Goal: Task Accomplishment & Management: Manage account settings

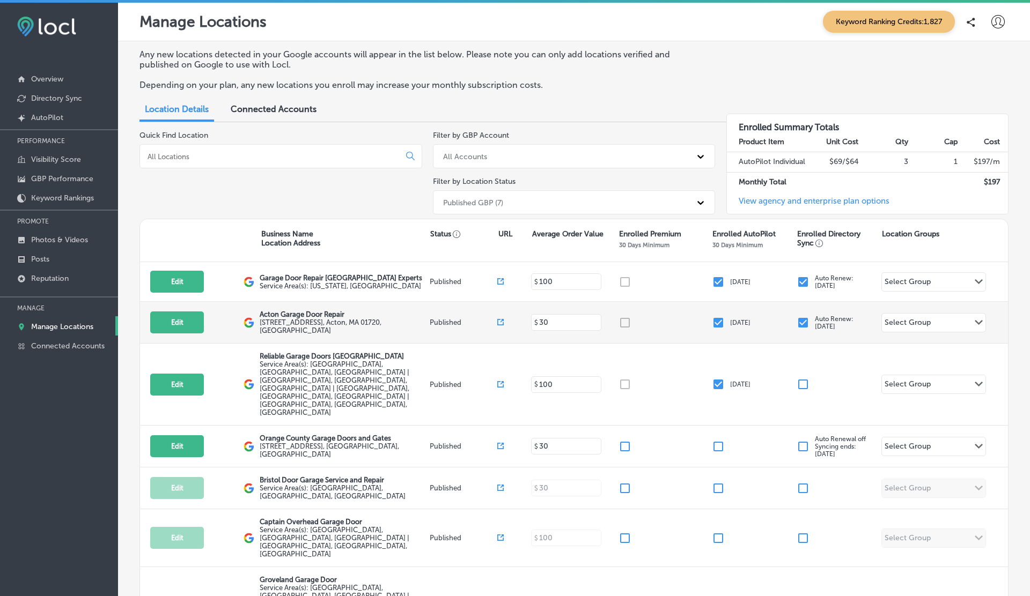
click at [498, 319] on icon at bounding box center [500, 322] width 6 height 6
click at [180, 317] on button "Edit" at bounding box center [177, 323] width 54 height 22
select select "US"
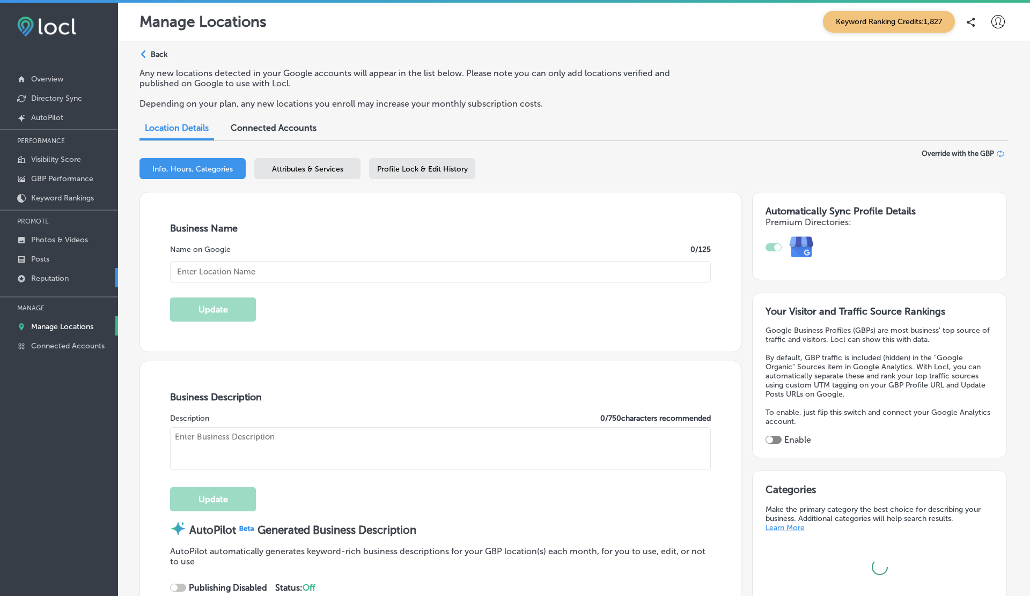
type textarea "At Acton Garage Door Repair, we specialize in enhancing your garage door's func…"
type input "Acton Garage Door Repair"
type input "[STREET_ADDRESS]"
type input "Acton"
type input "01720"
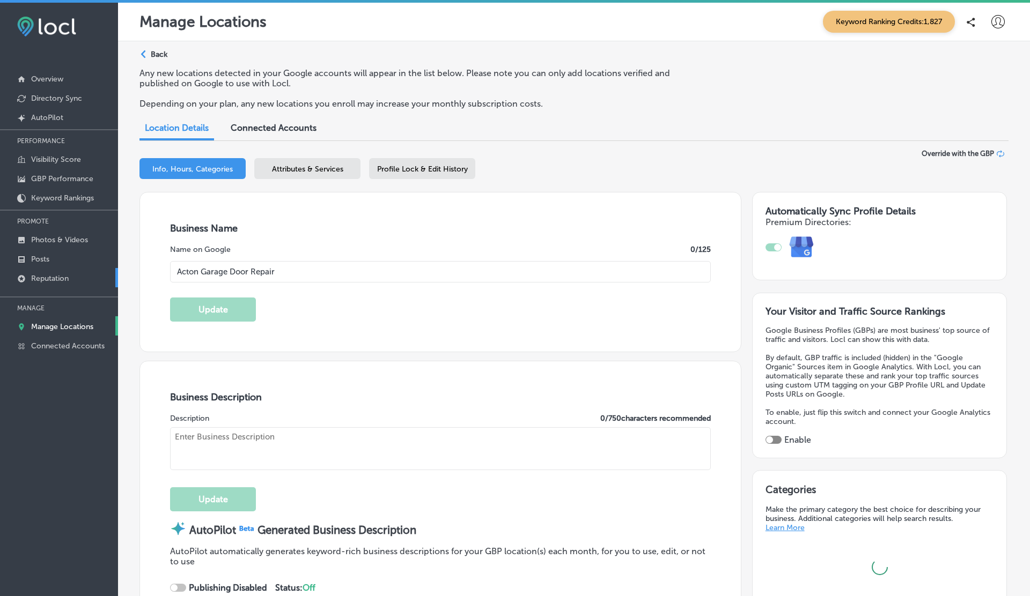
type input "US"
type input "[URL][DOMAIN_NAME]"
checkbox input "true"
type textarea "At Acton Garage Door Repair, we specialize in enhancing your garage door's func…"
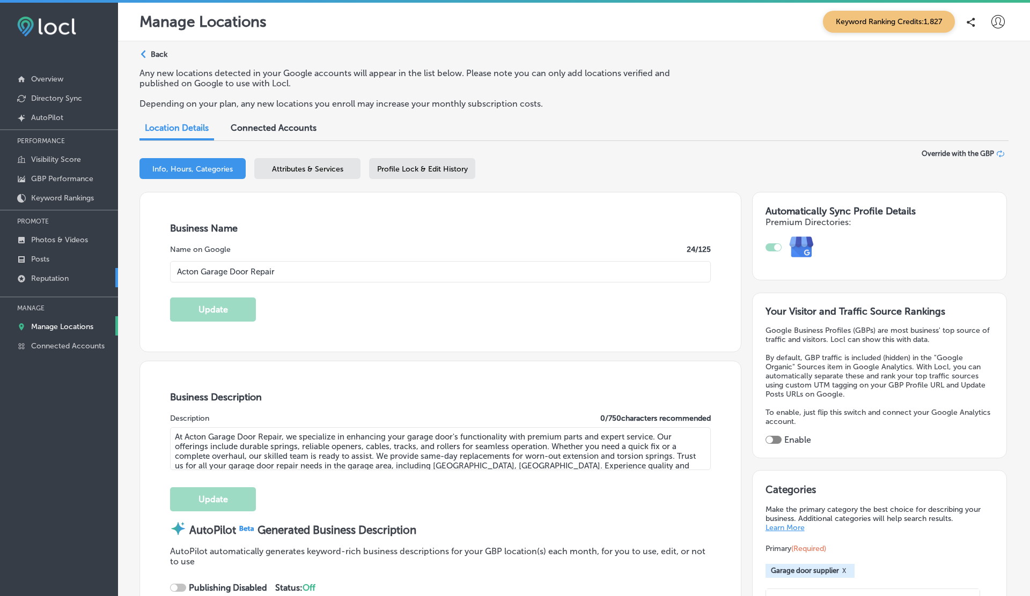
type input "[PHONE_NUMBER]"
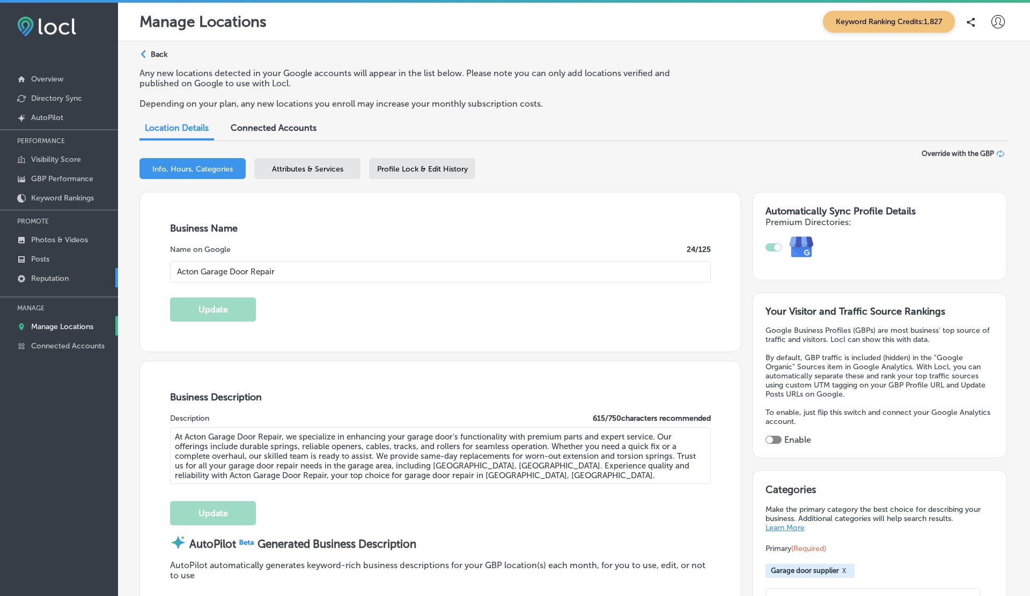
click at [36, 278] on p "Reputation" at bounding box center [50, 278] width 38 height 9
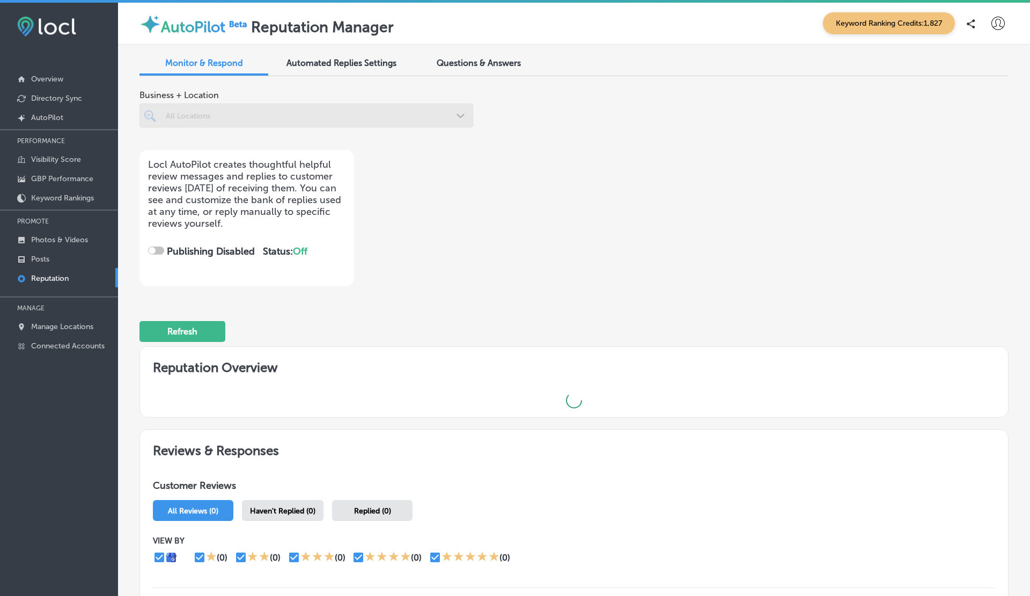
checkbox input "true"
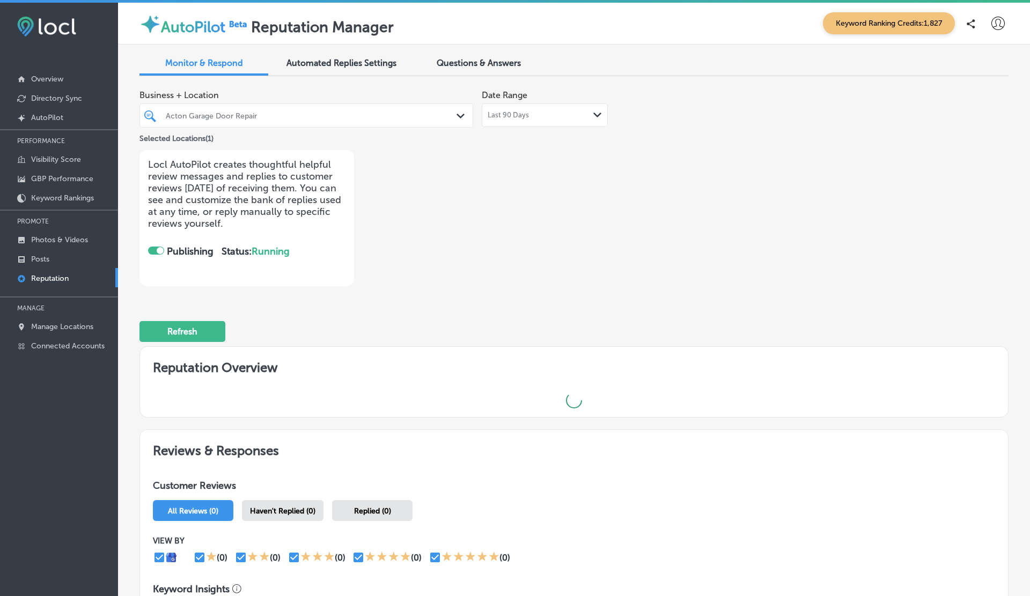
click at [355, 116] on div "Acton Garage Door Repair" at bounding box center [312, 115] width 292 height 9
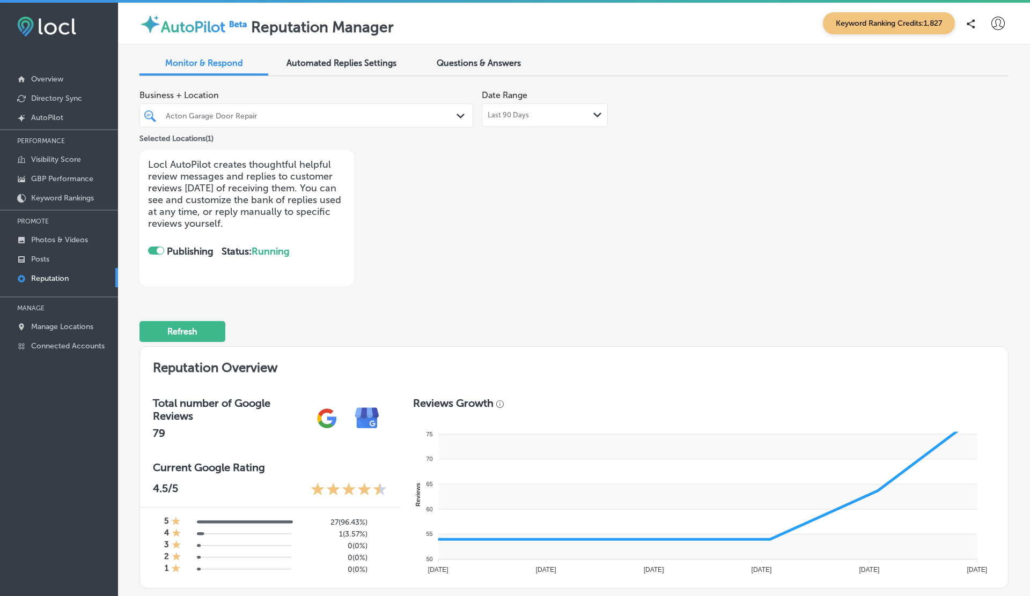
click at [355, 116] on div "Acton Garage Door Repair" at bounding box center [312, 115] width 292 height 9
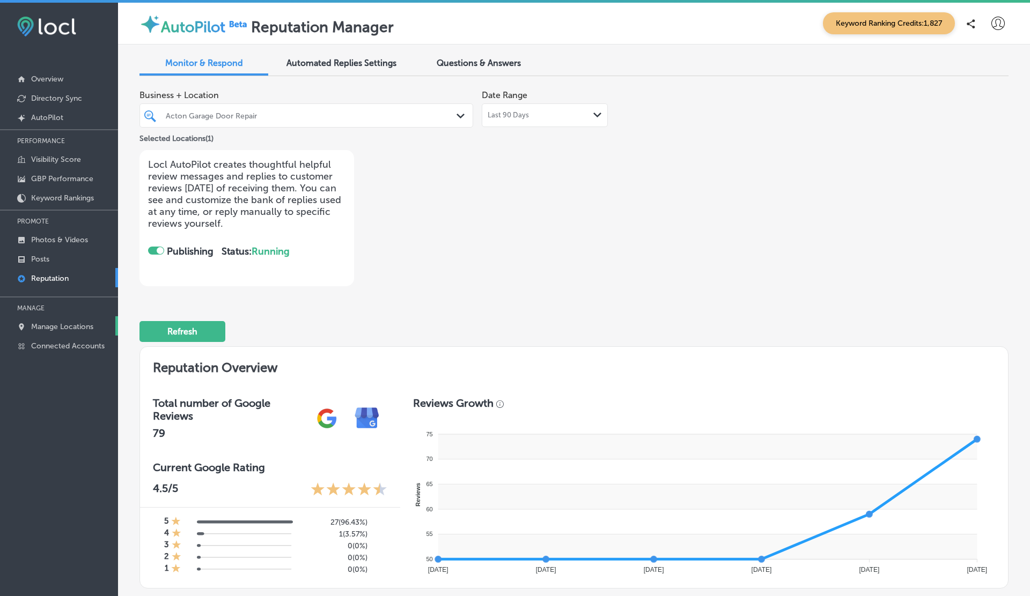
click at [58, 327] on p "Manage Locations" at bounding box center [62, 326] width 62 height 9
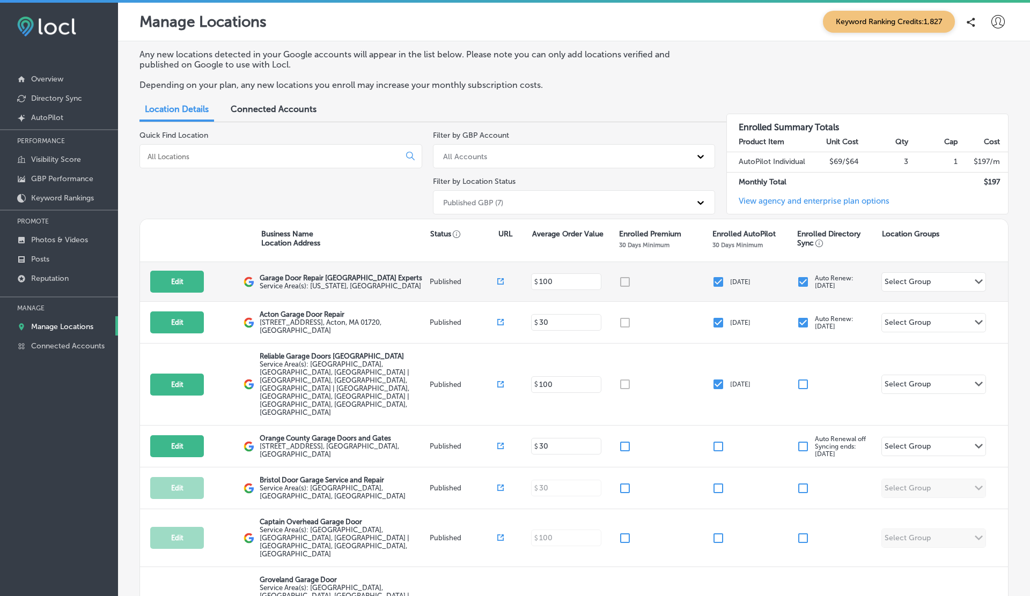
click at [499, 281] on icon at bounding box center [500, 281] width 6 height 6
click at [173, 288] on button "Edit" at bounding box center [177, 282] width 54 height 22
select select "US"
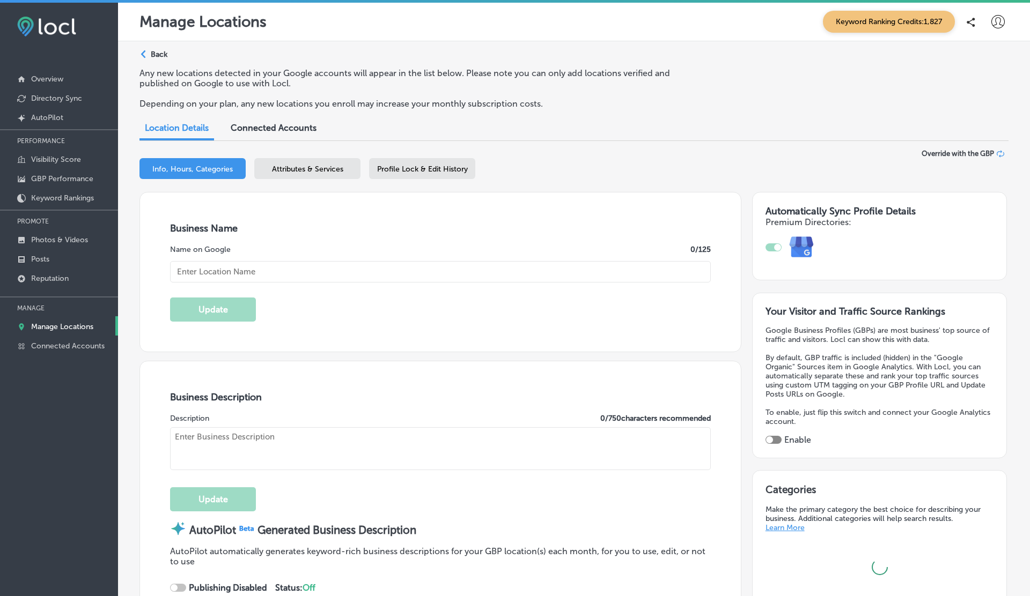
checkbox input "true"
type textarea "At Garage Door Repair [GEOGRAPHIC_DATA] Experts, we deliver exceptional service…"
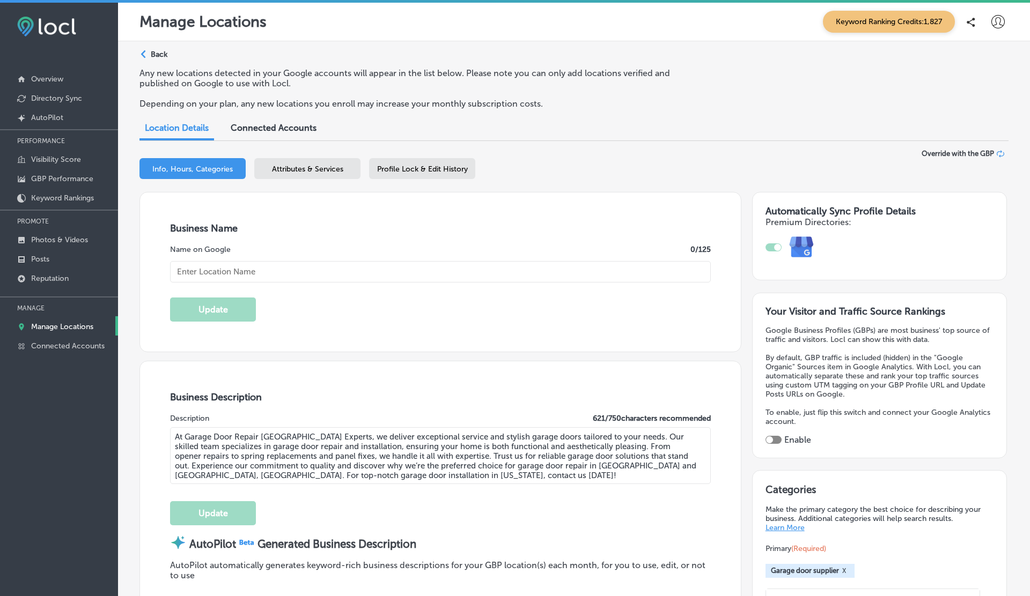
type textarea "At Garage Door Repair [GEOGRAPHIC_DATA] Experts, we deliver exceptional service…"
type input "[STREET_ADDRESS]"
type input "#502"
type input "[GEOGRAPHIC_DATA]"
type input "06457"
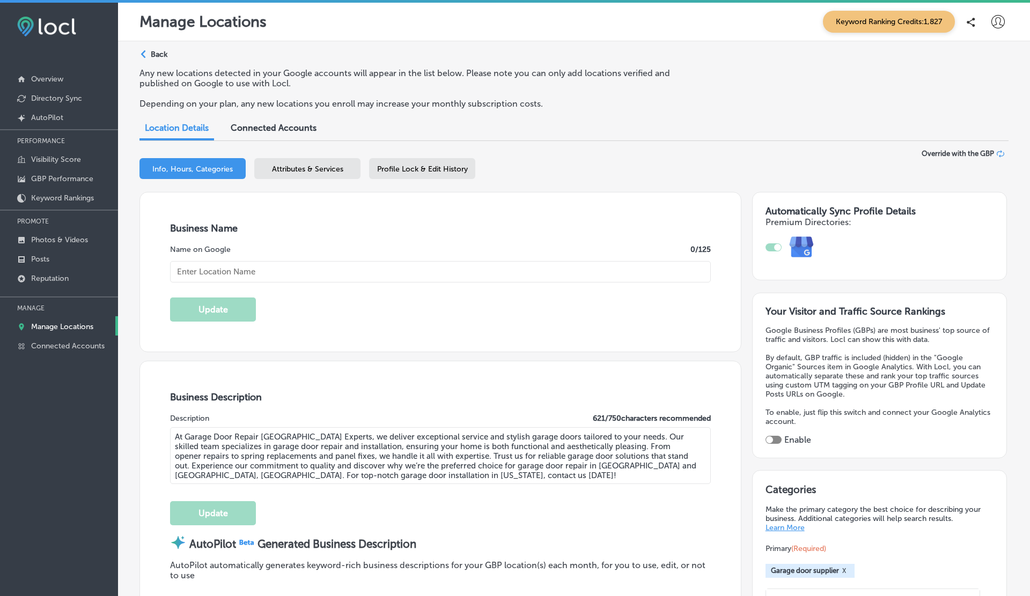
type input "US"
type input "[URL][DOMAIN_NAME]"
type input "Garage Door Repair [GEOGRAPHIC_DATA] Experts"
type input "[PHONE_NUMBER]"
click at [47, 280] on p "Reputation" at bounding box center [50, 278] width 38 height 9
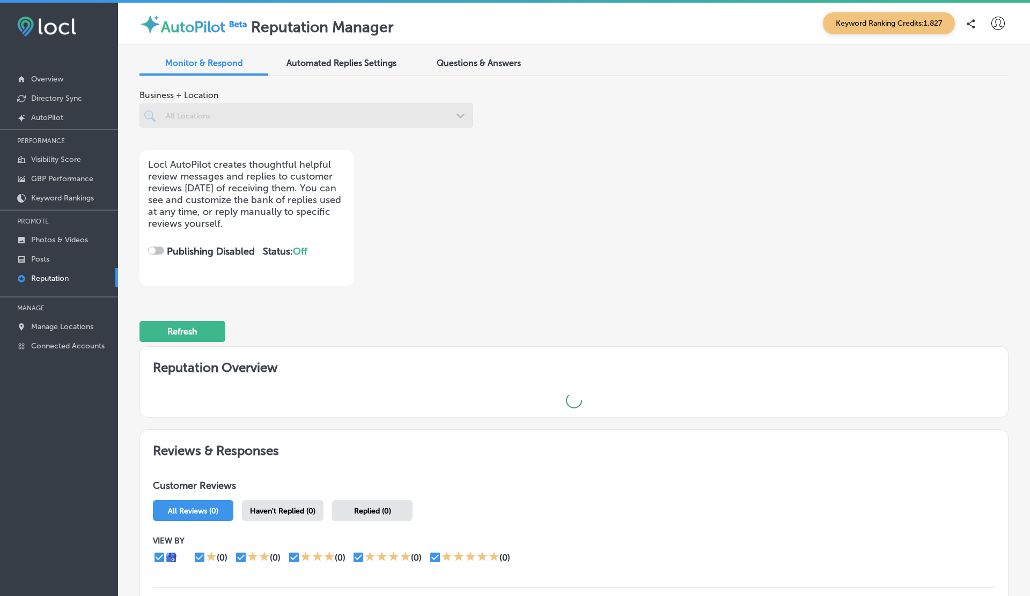
checkbox input "true"
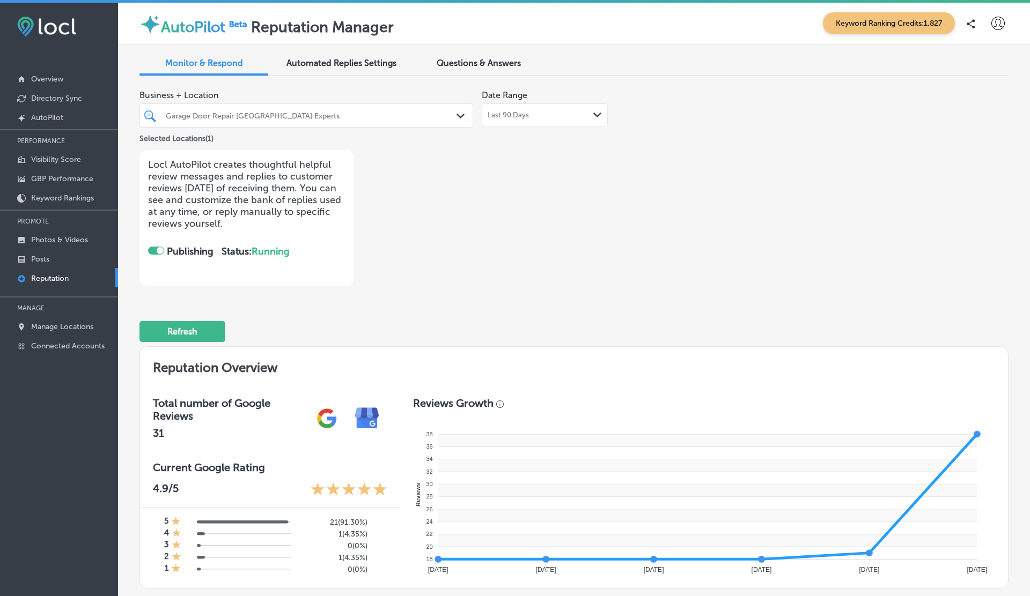
click at [990, 22] on div at bounding box center [997, 23] width 21 height 21
click at [966, 116] on p "Log Out" at bounding box center [975, 115] width 32 height 13
